Goal: Task Accomplishment & Management: Manage account settings

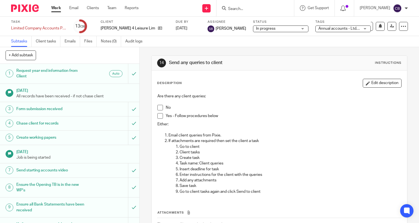
scroll to position [169, 0]
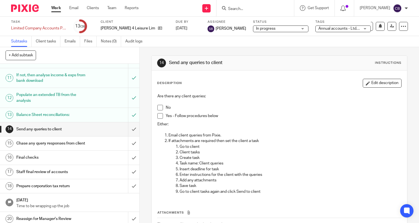
click at [57, 8] on link "Work" at bounding box center [56, 8] width 10 height 6
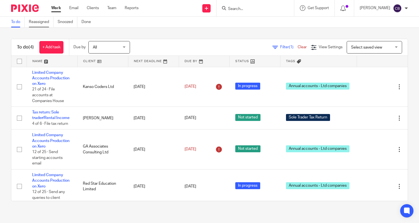
click at [45, 23] on link "Reassigned" at bounding box center [41, 22] width 25 height 11
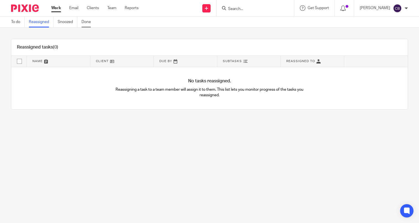
click at [89, 22] on link "Done" at bounding box center [88, 22] width 14 height 11
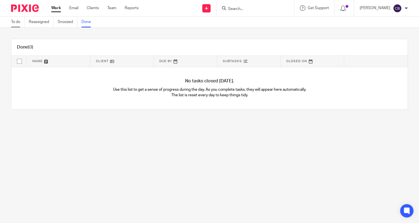
click at [14, 21] on link "To do" at bounding box center [18, 22] width 14 height 11
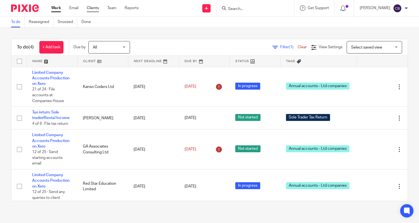
click at [94, 8] on link "Clients" at bounding box center [93, 8] width 12 height 6
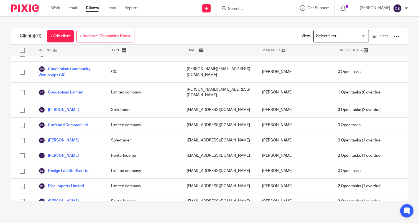
scroll to position [366, 0]
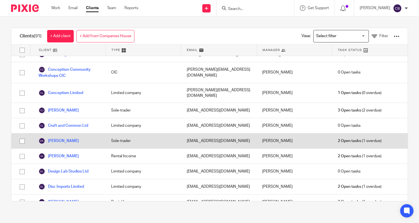
click at [24, 136] on input "checkbox" at bounding box center [22, 141] width 11 height 11
checkbox input "true"
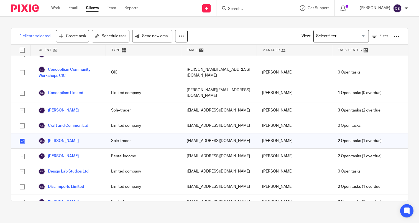
click at [348, 138] on span "2 Open tasks" at bounding box center [349, 141] width 23 height 6
click at [57, 137] on link "[PERSON_NAME]" at bounding box center [59, 140] width 40 height 7
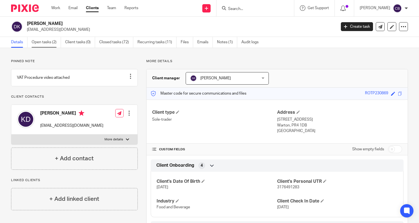
click at [42, 42] on link "Open tasks (2)" at bounding box center [46, 42] width 29 height 11
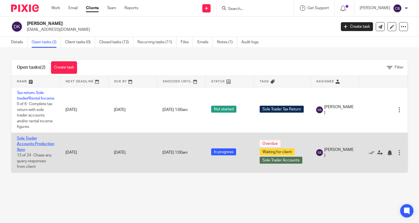
click at [29, 149] on link "Sole Trader Accounts Production Xero" at bounding box center [35, 143] width 37 height 15
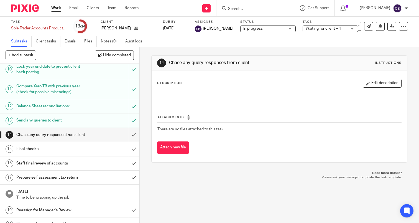
scroll to position [152, 0]
click at [132, 133] on input "submit" at bounding box center [69, 134] width 139 height 14
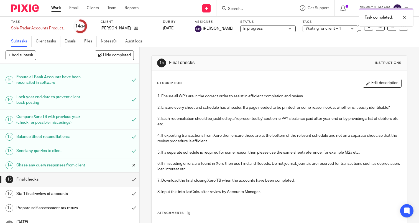
scroll to position [122, 0]
click at [131, 177] on input "submit" at bounding box center [69, 179] width 139 height 14
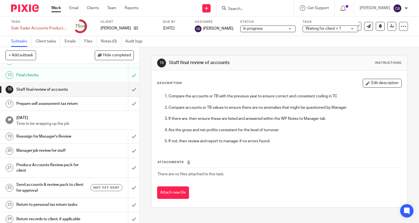
click at [65, 88] on h1 "Staff final review of accounts" at bounding box center [51, 89] width 71 height 8
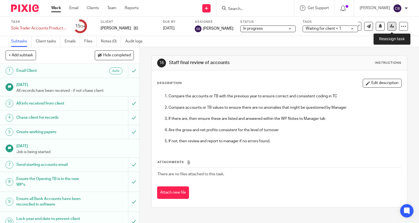
click at [391, 27] on icon at bounding box center [392, 26] width 4 height 4
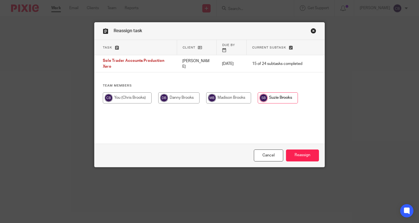
click at [276, 92] on input "radio" at bounding box center [278, 97] width 40 height 11
click at [299, 156] on input "Reassign" at bounding box center [302, 155] width 33 height 12
